Goal: Task Accomplishment & Management: Complete application form

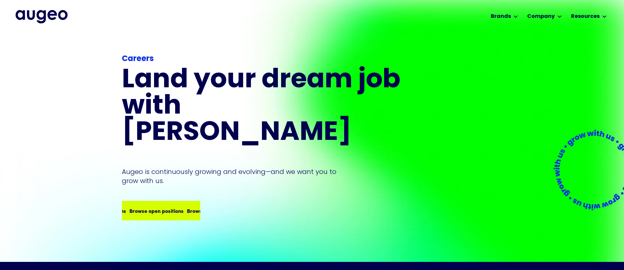
drag, startPoint x: 160, startPoint y: 185, endPoint x: 154, endPoint y: 186, distance: 5.6
click at [159, 207] on div "Browse open positions Browse open positions Browse open positions Browse open p…" at bounding box center [183, 211] width 230 height 8
click at [164, 207] on div "Browse open positions" at bounding box center [155, 211] width 54 height 8
